Goal: Entertainment & Leisure: Consume media (video, audio)

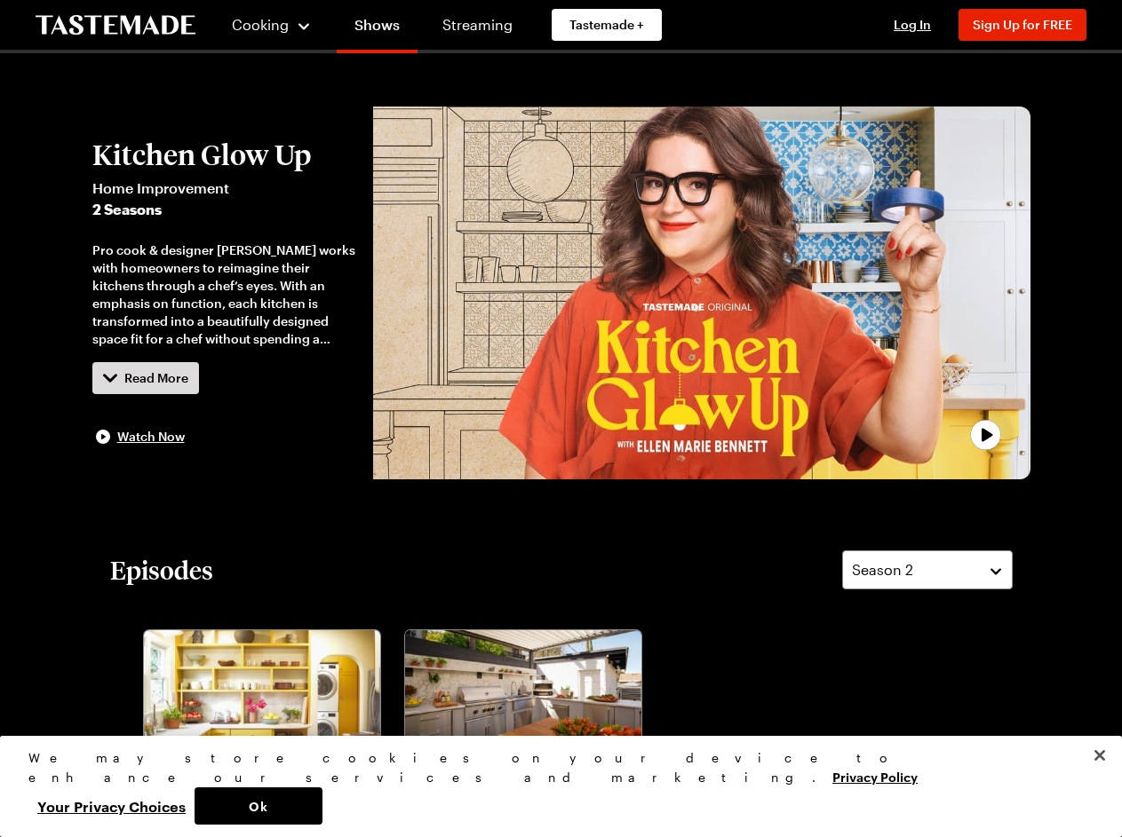
click at [264, 25] on span "Cooking" at bounding box center [260, 24] width 57 height 17
click at [920, 25] on span "Log In" at bounding box center [911, 24] width 37 height 15
click at [1030, 25] on span "Sign Up for FREE" at bounding box center [1021, 24] width 99 height 15
click at [224, 293] on div "Pro cook & designer [PERSON_NAME] works with homeowners to reimagine their kitc…" at bounding box center [224, 295] width 264 height 107
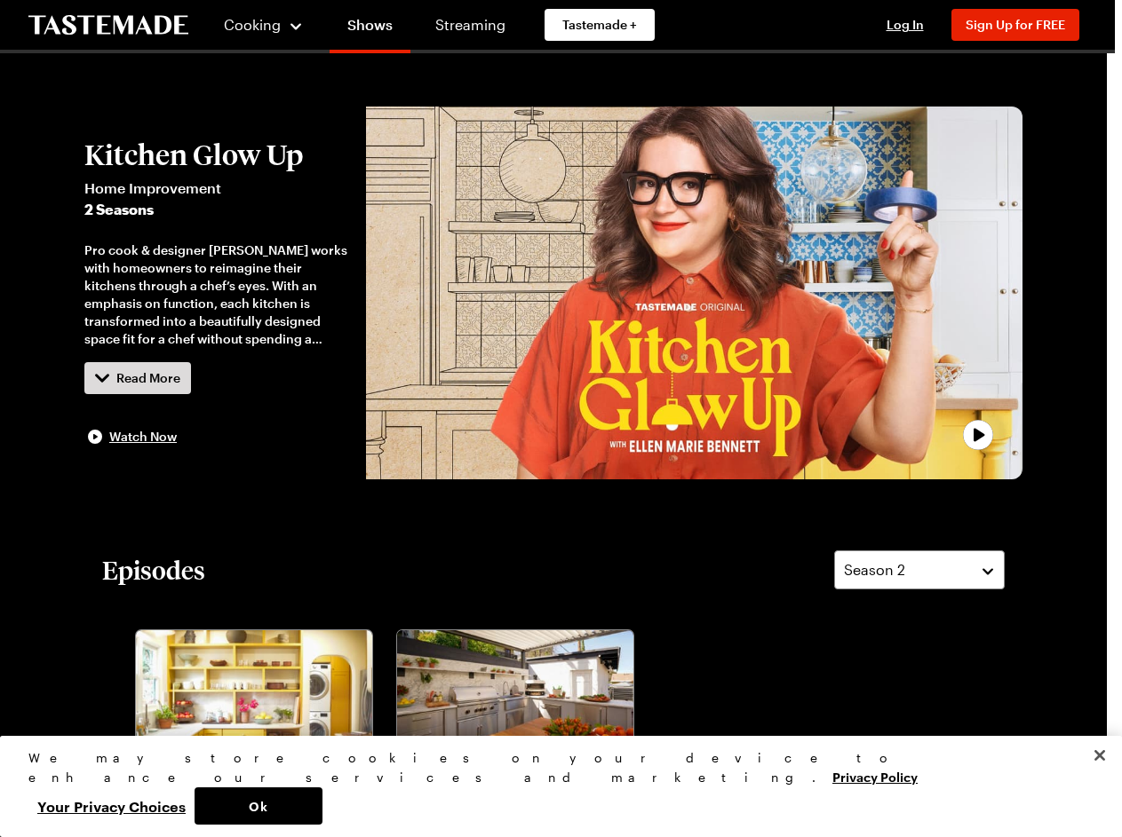
click at [146, 378] on div at bounding box center [561, 418] width 1122 height 837
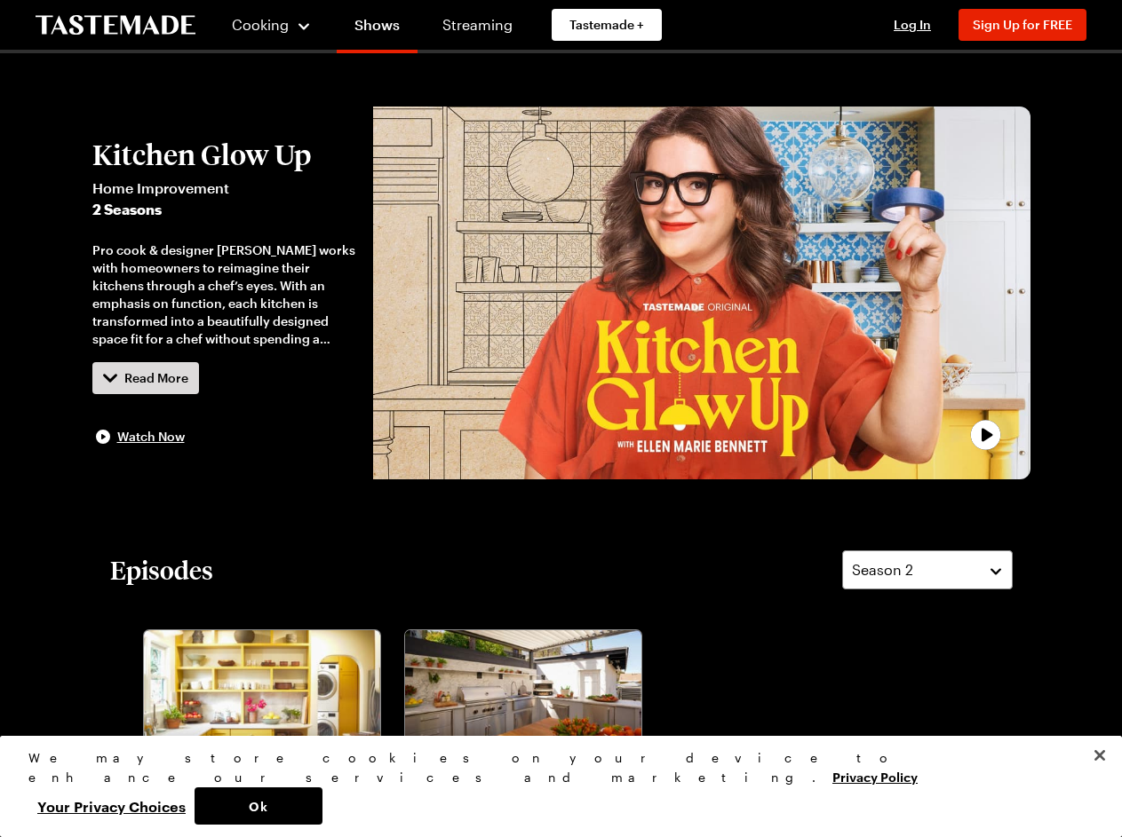
click at [701, 293] on div "This show is available for members only Join now for FREE to watch this and ove…" at bounding box center [560, 419] width 523 height 372
click at [927, 570] on div at bounding box center [561, 418] width 1122 height 837
click at [403, 731] on div "Perfect Patio Pizza, Please Kitchen Glow Up S2 - E1 [PERSON_NAME] & [PERSON_NAM…" at bounding box center [533, 779] width 261 height 309
click at [322, 806] on button "Ok" at bounding box center [258, 806] width 128 height 37
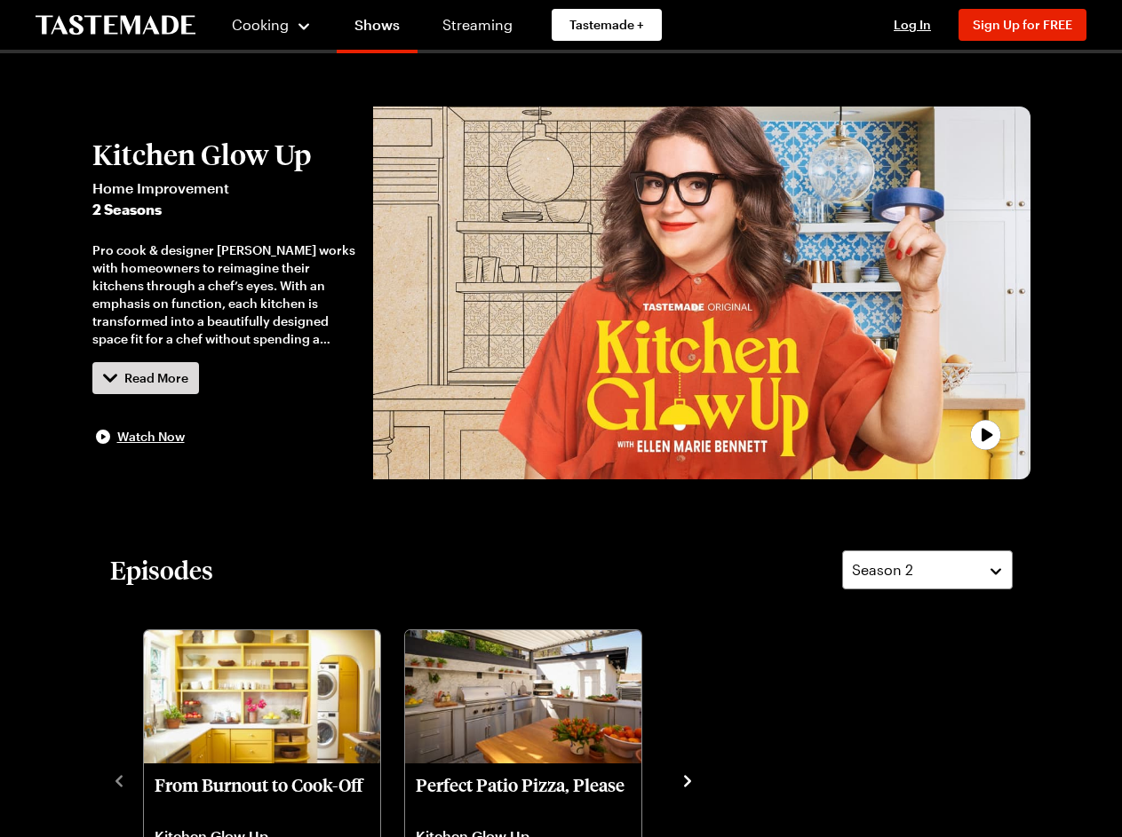
click at [194, 806] on button "Your Privacy Choices" at bounding box center [111, 806] width 166 height 37
